Goal: Information Seeking & Learning: Learn about a topic

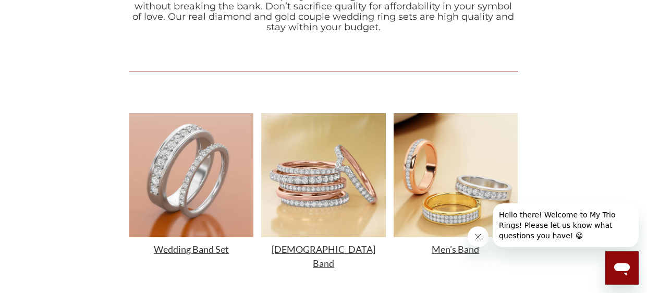
click at [478, 229] on button "Close message from company" at bounding box center [478, 236] width 21 height 21
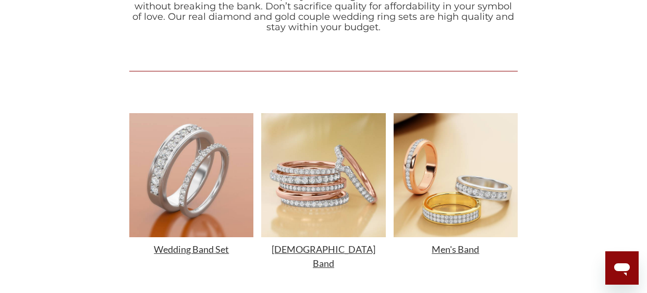
click at [202, 191] on img at bounding box center [191, 175] width 124 height 124
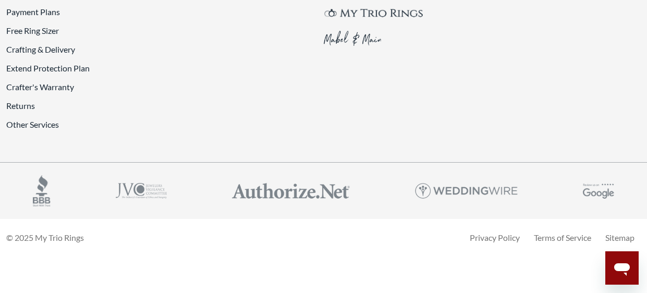
scroll to position [2773, 0]
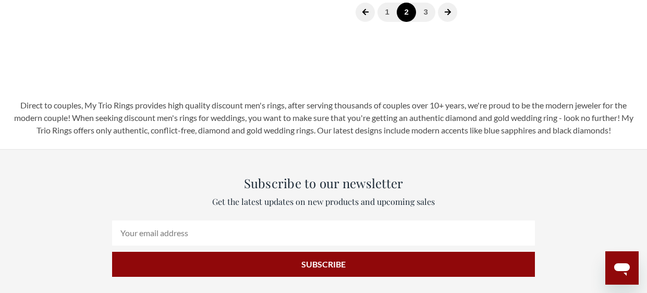
scroll to position [233, 0]
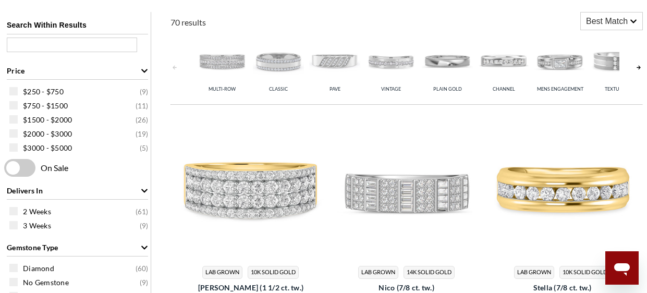
click at [639, 69] on link at bounding box center [639, 67] width 8 height 69
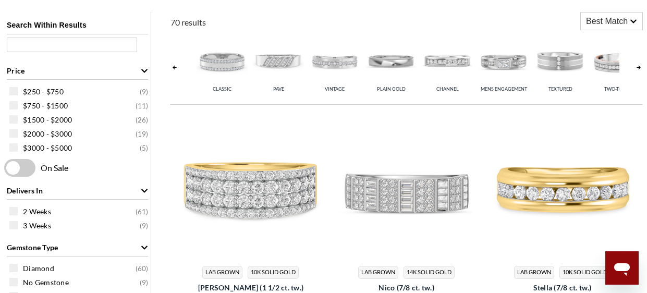
click at [639, 69] on link at bounding box center [639, 67] width 8 height 69
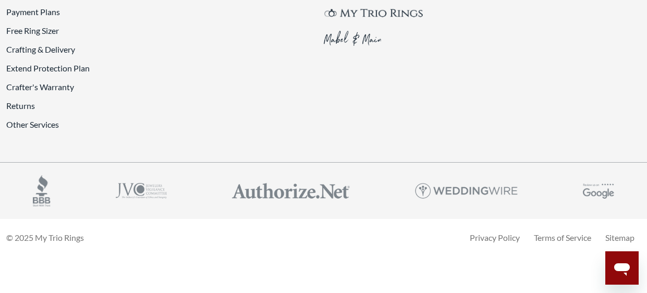
scroll to position [2401, 0]
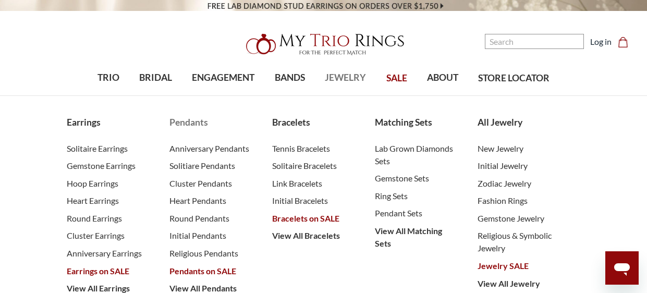
click at [192, 273] on span "Pendants on SALE" at bounding box center [211, 271] width 82 height 13
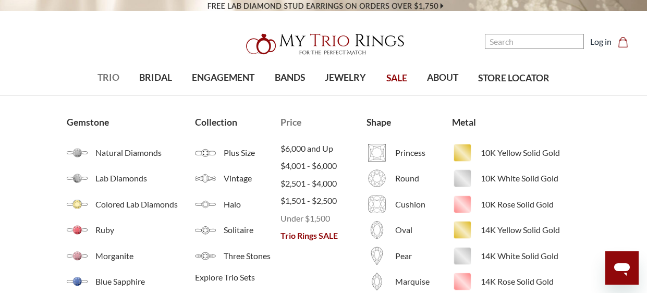
click at [307, 217] on span "Under $1,500" at bounding box center [324, 218] width 86 height 13
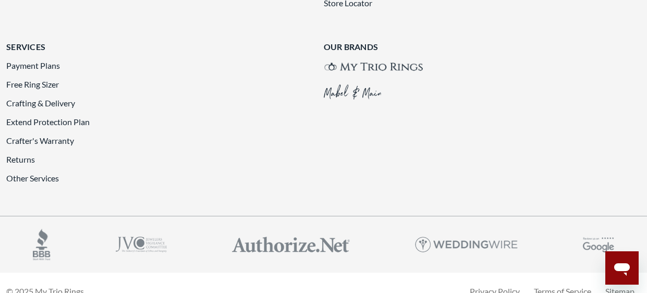
scroll to position [2648, 0]
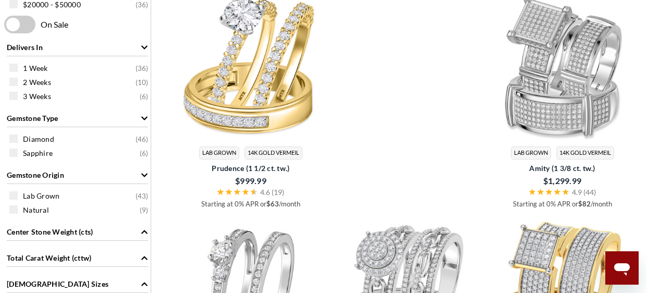
scroll to position [574, 0]
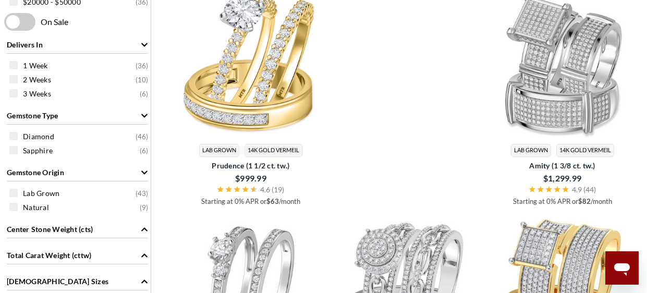
click at [415, 187] on video at bounding box center [407, 98] width 148 height 217
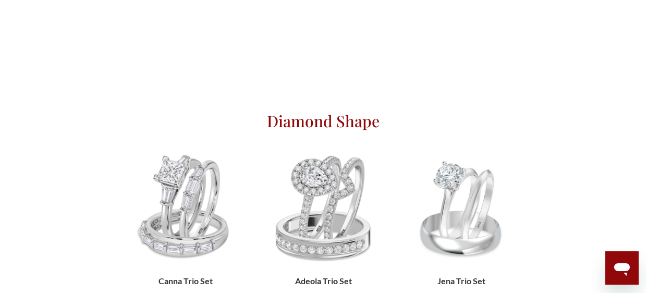
scroll to position [333, 0]
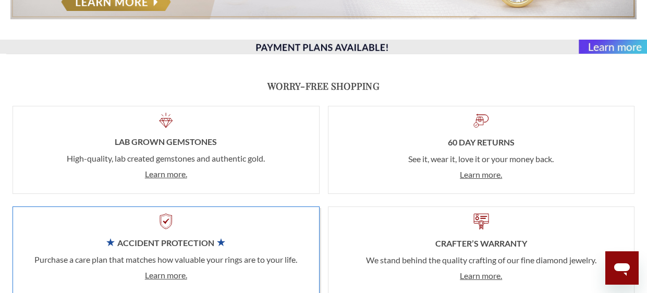
scroll to position [1667, 0]
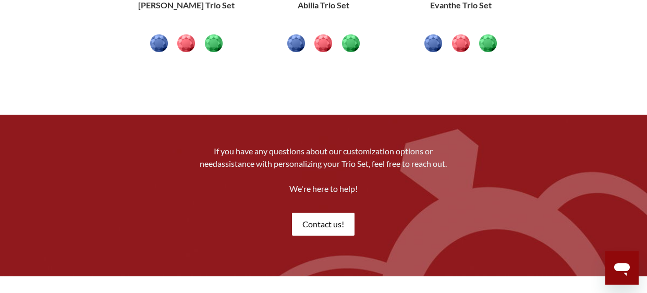
scroll to position [1897, 0]
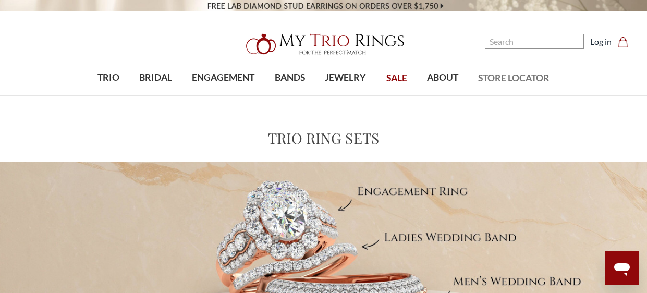
click at [527, 77] on span "STORE LOCATOR" at bounding box center [513, 78] width 71 height 14
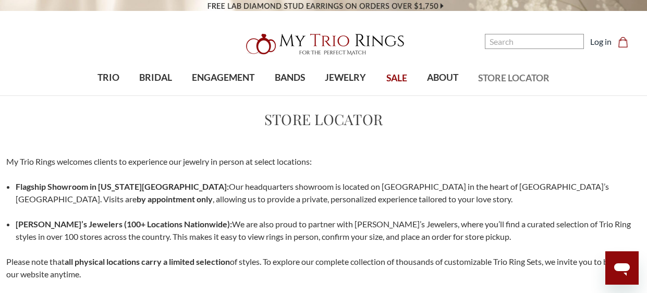
click at [356, 204] on p "Flagship Showroom in New York City: Our headquarters showroom is located on 5th…" at bounding box center [328, 192] width 625 height 25
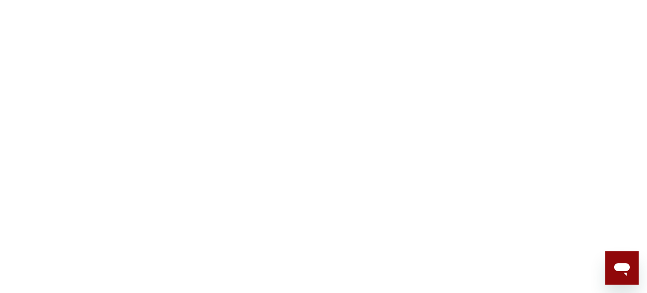
scroll to position [312, 0]
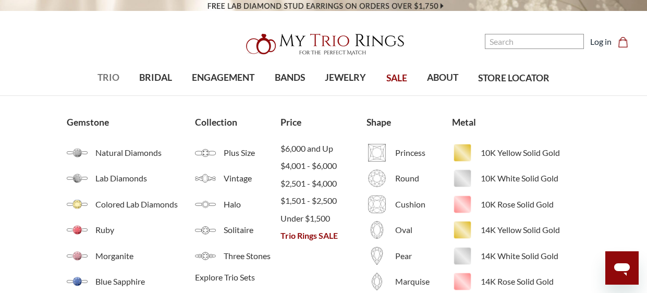
click at [101, 76] on span "TRIO" at bounding box center [109, 78] width 22 height 14
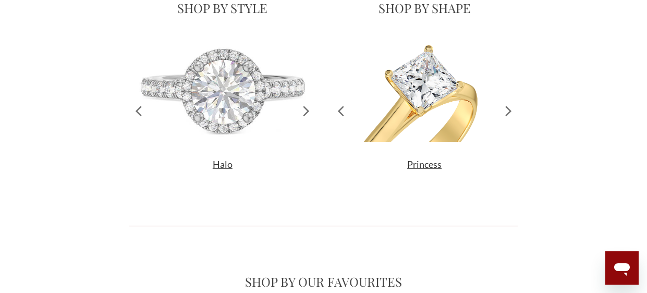
scroll to position [188, 388]
click at [307, 111] on icon at bounding box center [307, 111] width 6 height 10
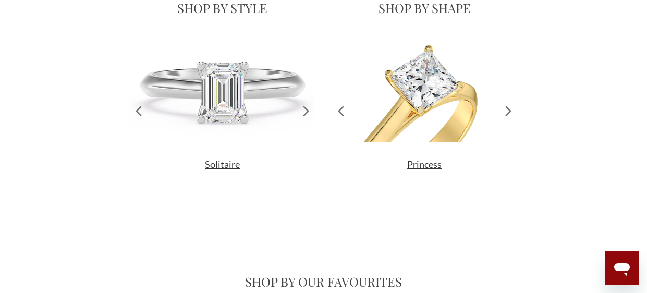
click at [307, 111] on icon at bounding box center [307, 111] width 6 height 10
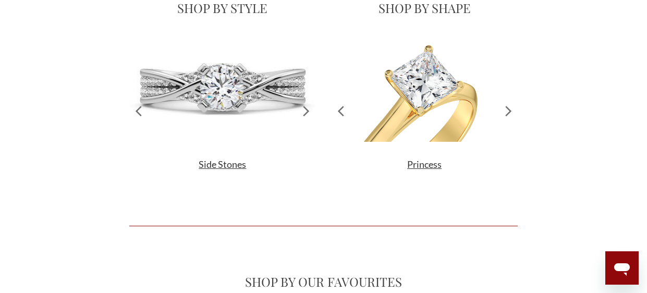
click at [307, 111] on icon at bounding box center [307, 111] width 6 height 10
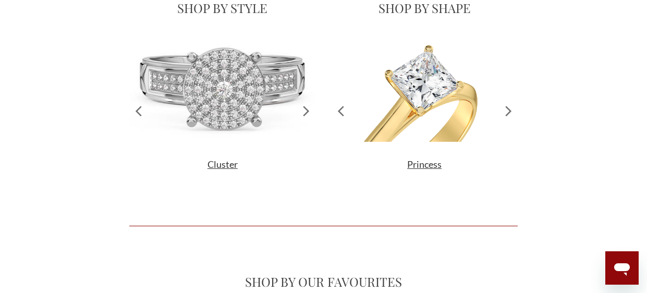
click at [307, 111] on icon at bounding box center [307, 111] width 6 height 10
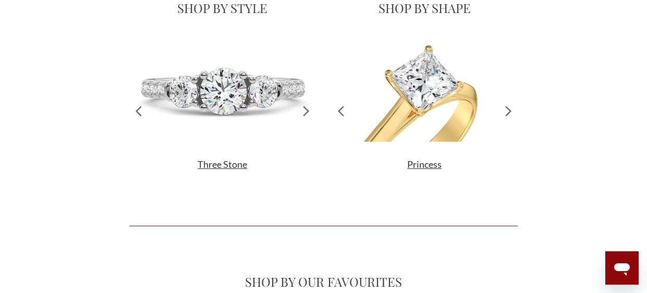
click at [307, 111] on icon at bounding box center [307, 111] width 6 height 10
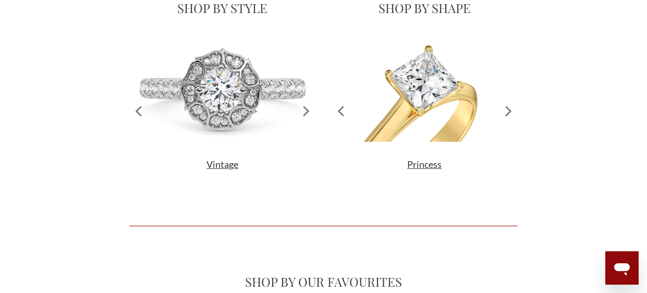
click at [307, 111] on icon at bounding box center [307, 111] width 6 height 10
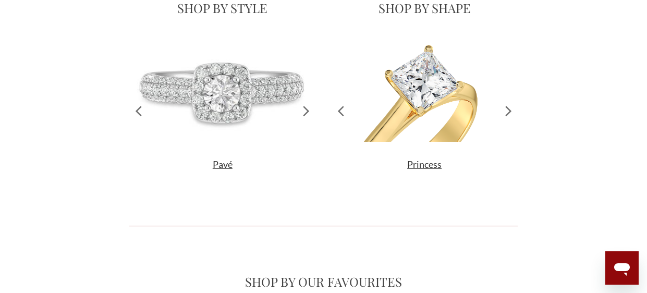
click at [307, 111] on icon at bounding box center [307, 111] width 6 height 10
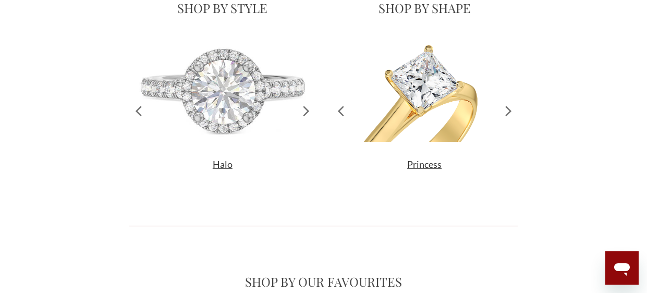
click at [307, 111] on icon at bounding box center [307, 111] width 6 height 10
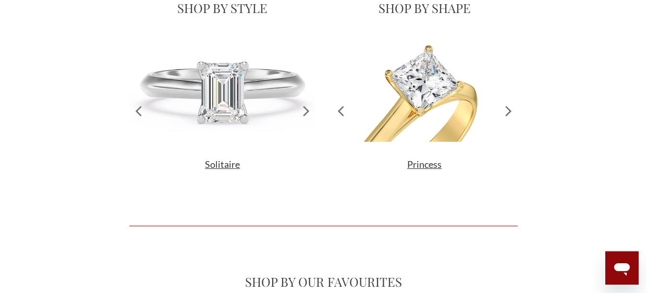
click at [307, 111] on icon at bounding box center [307, 111] width 6 height 10
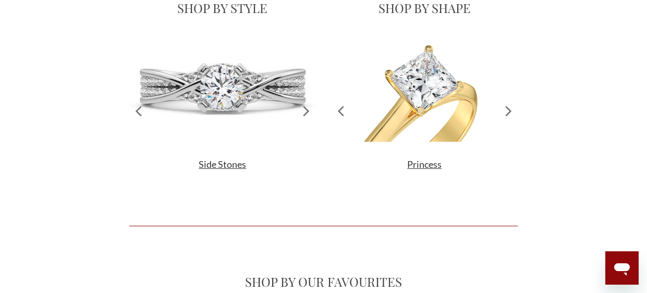
click at [307, 111] on icon at bounding box center [307, 111] width 6 height 10
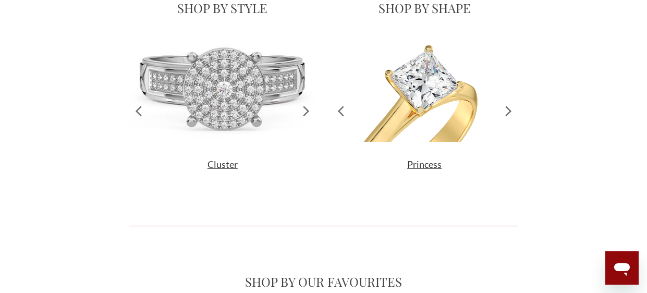
click at [512, 102] on icon at bounding box center [509, 110] width 18 height 147
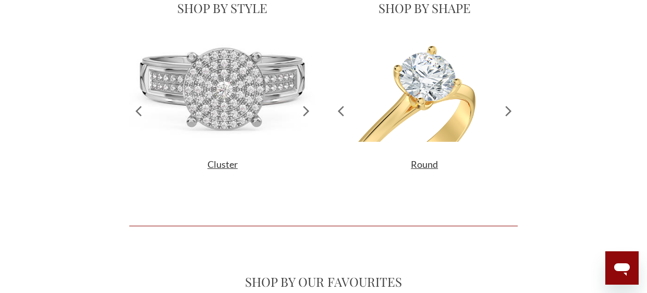
click at [512, 102] on icon at bounding box center [509, 110] width 18 height 147
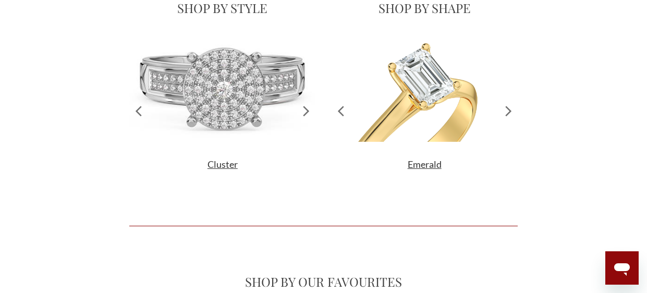
click at [512, 102] on icon at bounding box center [509, 110] width 18 height 147
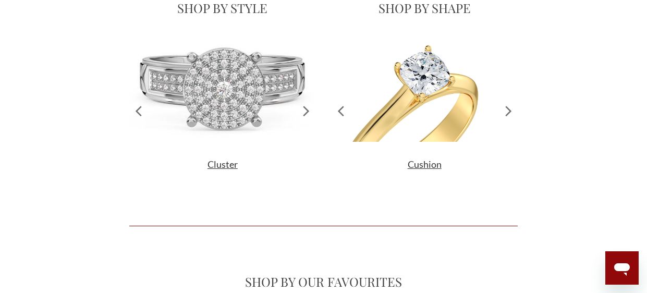
click at [512, 102] on icon at bounding box center [509, 110] width 18 height 147
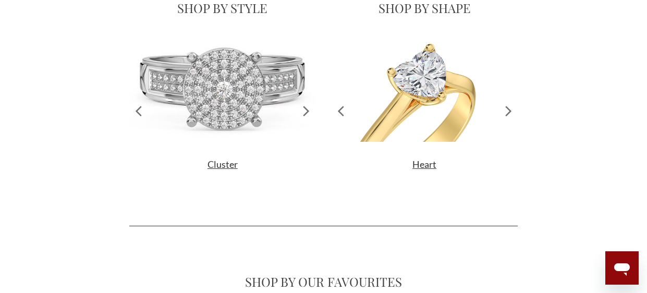
click at [512, 102] on icon at bounding box center [509, 110] width 18 height 147
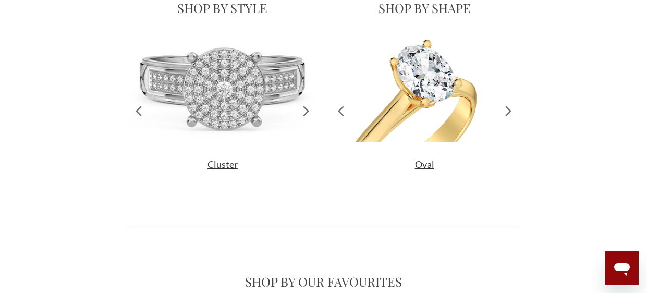
click at [512, 102] on icon at bounding box center [509, 110] width 18 height 147
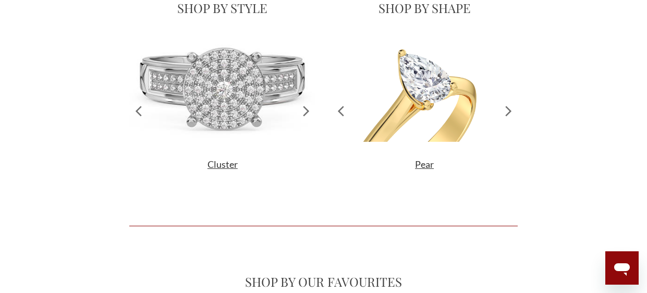
click at [512, 102] on icon at bounding box center [509, 110] width 18 height 147
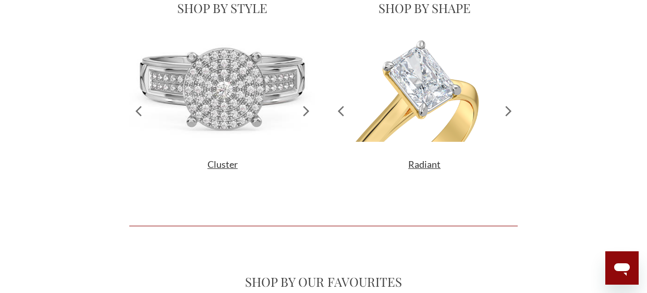
click at [512, 112] on icon at bounding box center [509, 110] width 18 height 147
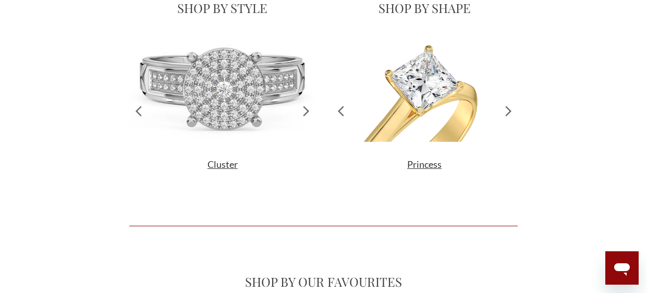
click at [512, 112] on icon at bounding box center [509, 110] width 18 height 147
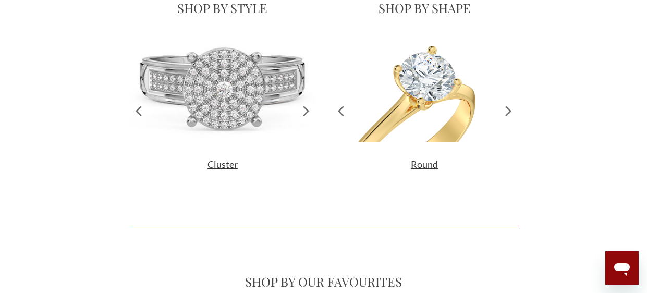
click at [512, 112] on icon at bounding box center [509, 110] width 18 height 147
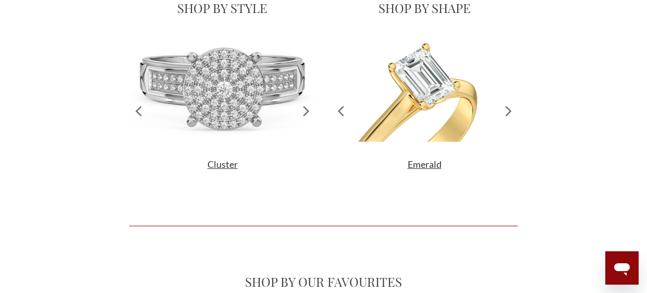
click at [512, 112] on icon at bounding box center [509, 110] width 18 height 147
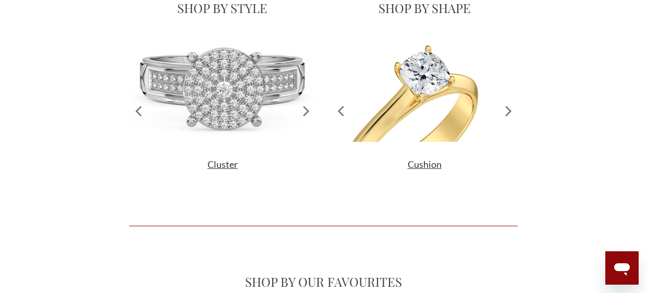
click at [512, 112] on icon at bounding box center [509, 110] width 18 height 147
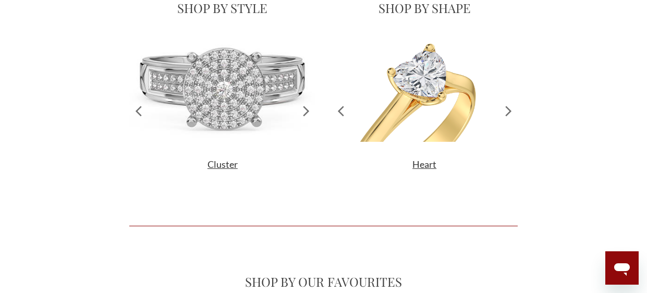
click at [512, 112] on icon at bounding box center [509, 110] width 18 height 147
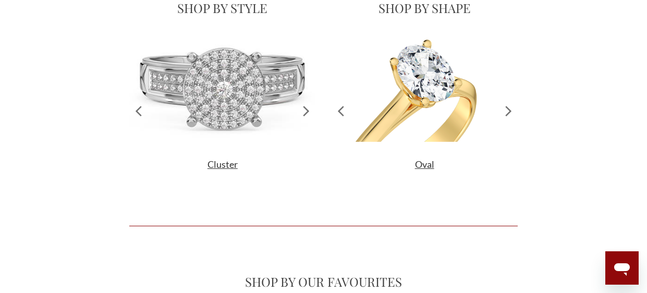
click at [512, 112] on icon at bounding box center [509, 110] width 18 height 147
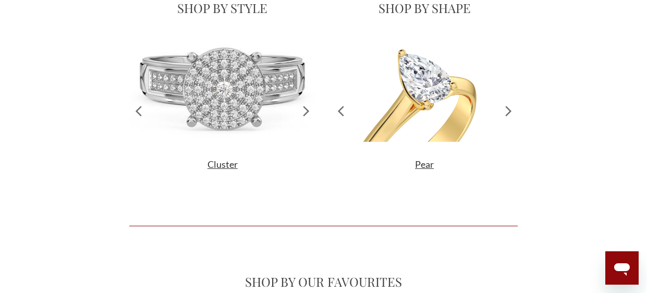
click at [512, 112] on icon at bounding box center [509, 110] width 18 height 147
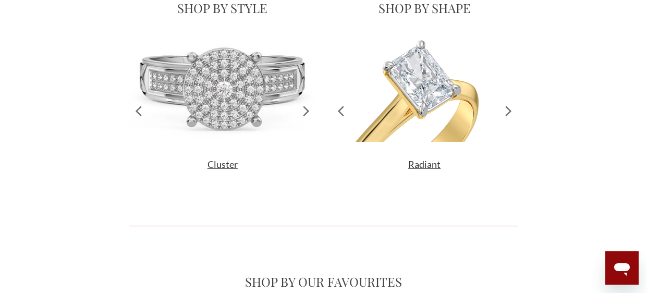
click at [512, 112] on icon at bounding box center [509, 110] width 18 height 147
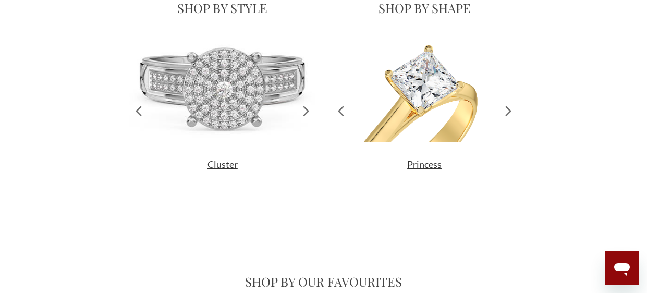
click at [512, 112] on icon at bounding box center [509, 110] width 18 height 147
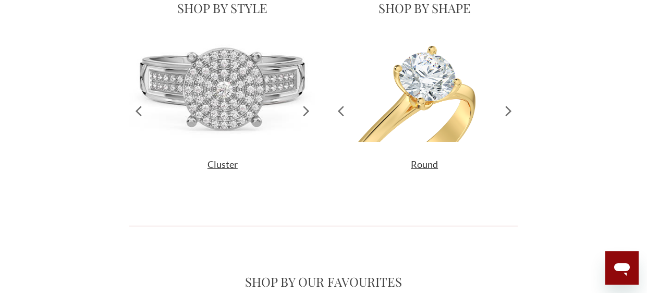
click at [512, 112] on icon at bounding box center [509, 110] width 18 height 147
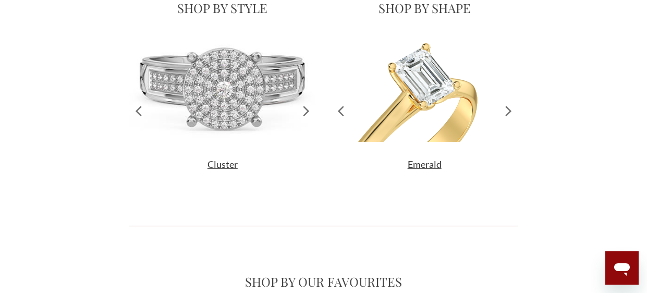
click at [512, 112] on icon at bounding box center [509, 110] width 18 height 147
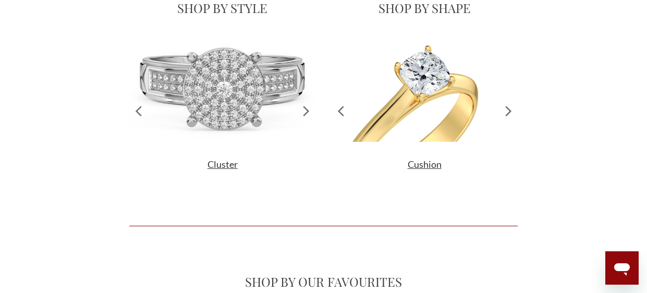
click at [513, 113] on icon at bounding box center [509, 110] width 18 height 147
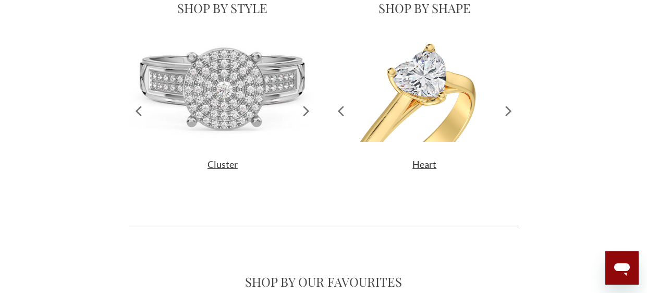
click at [513, 113] on icon at bounding box center [509, 110] width 18 height 147
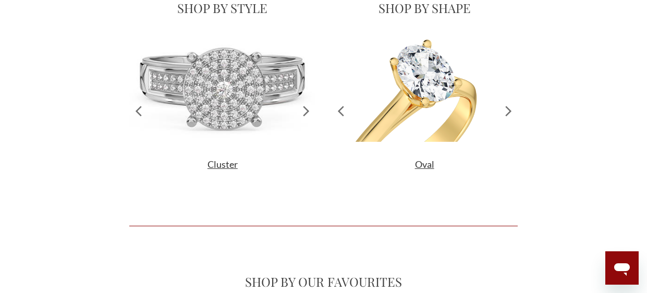
click at [508, 109] on icon at bounding box center [508, 111] width 6 height 10
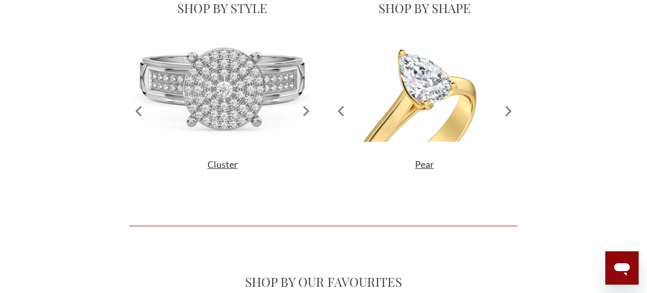
click at [508, 109] on icon at bounding box center [508, 111] width 6 height 10
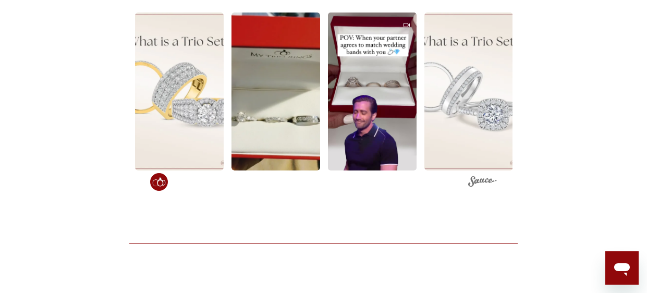
scroll to position [2126, 0]
